Goal: Find specific page/section: Find specific page/section

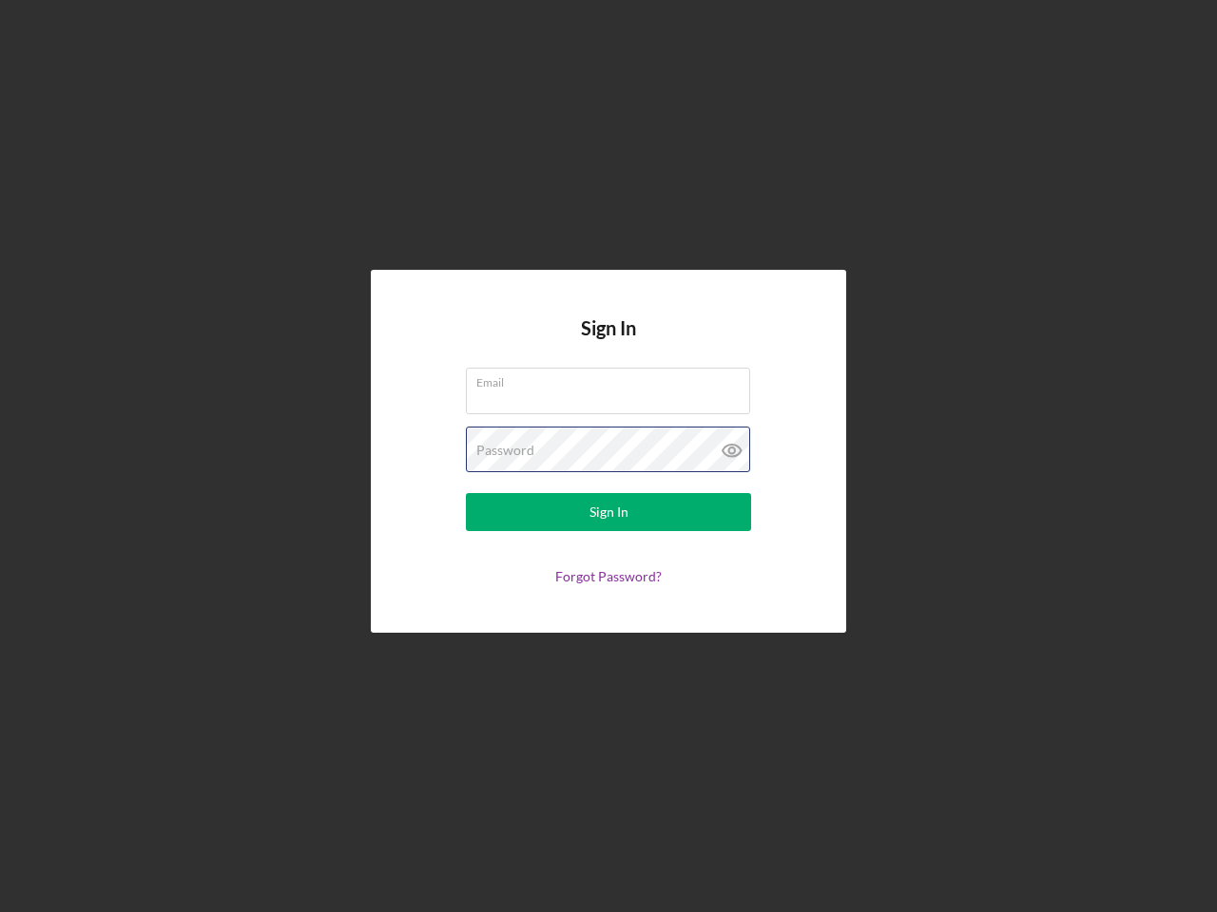
click at [608, 456] on div "Password" at bounding box center [608, 451] width 285 height 48
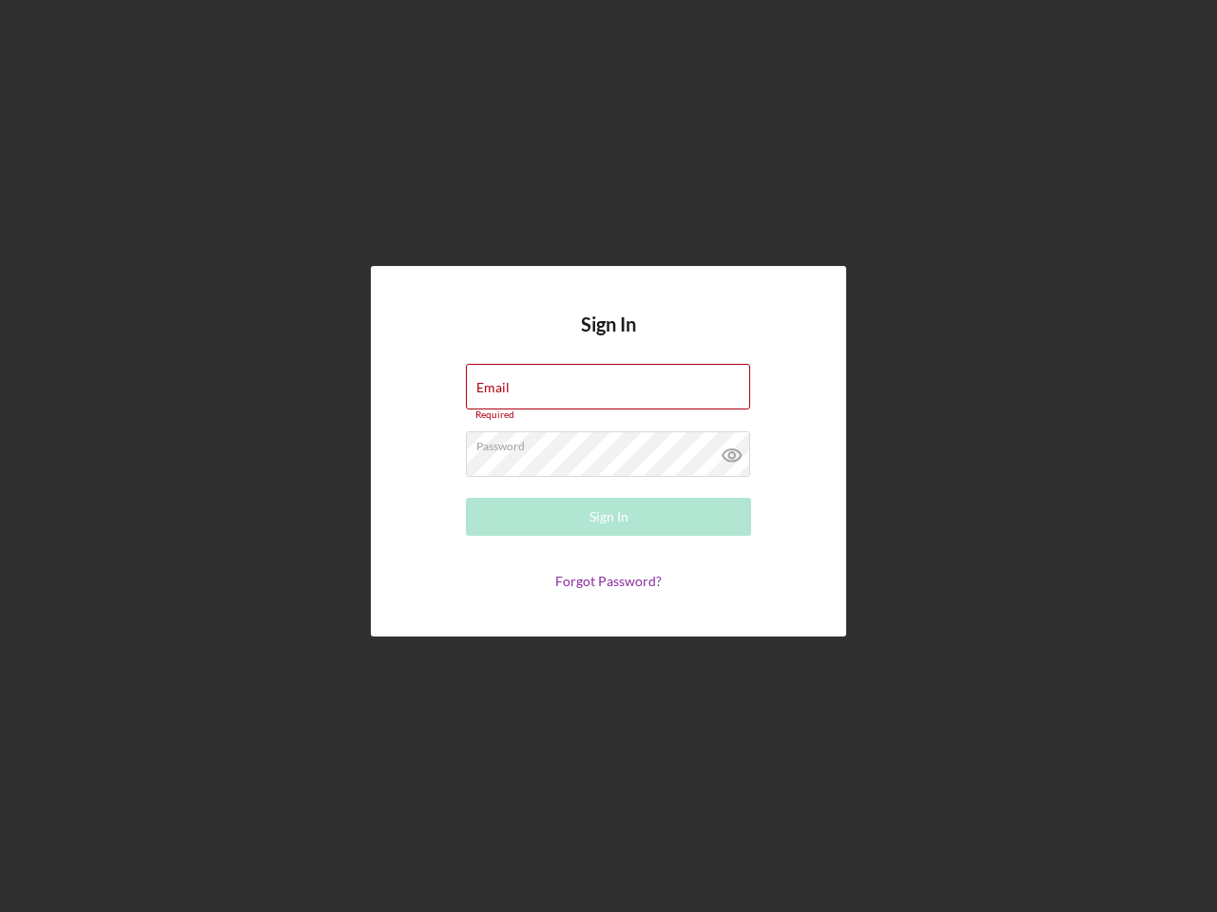
click at [732, 451] on icon at bounding box center [732, 456] width 48 height 48
